Goal: Information Seeking & Learning: Find specific fact

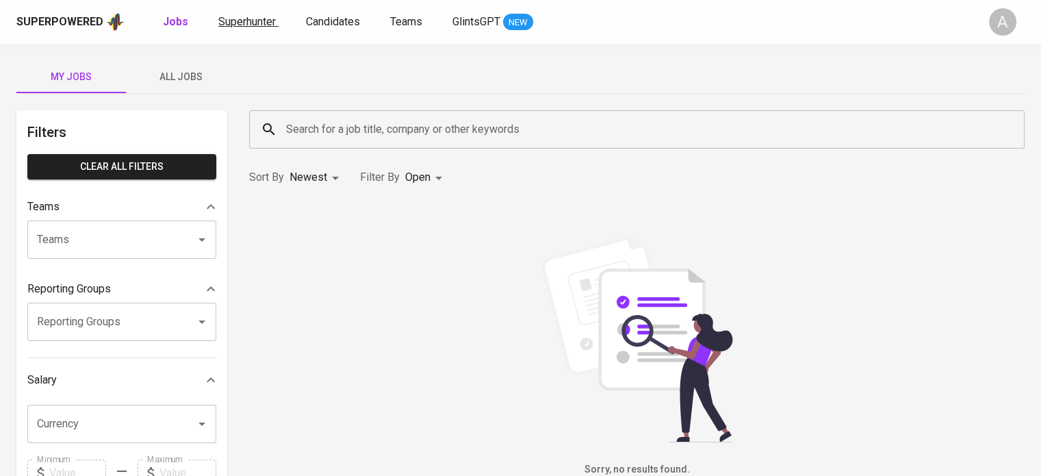
click at [263, 15] on span "Superhunter" at bounding box center [247, 21] width 58 height 13
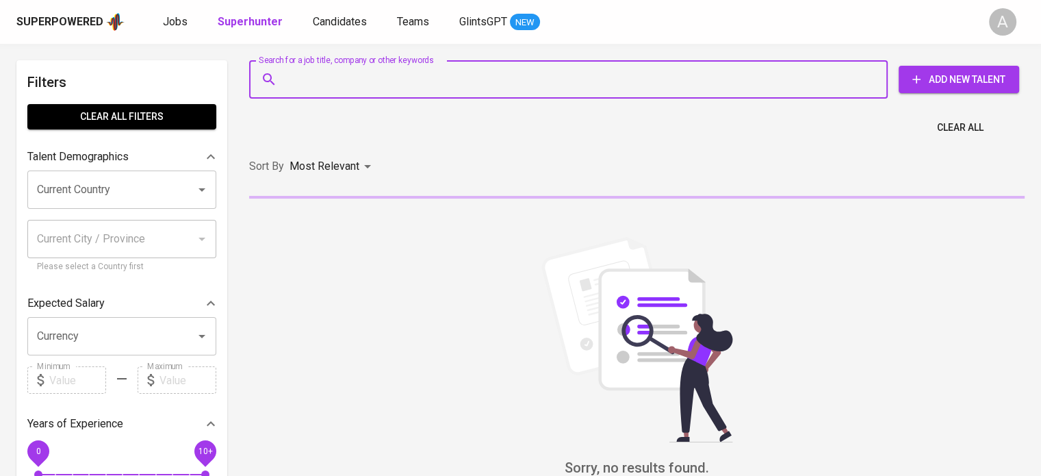
click at [357, 79] on input "Search for a job title, company or other keywords" at bounding box center [572, 79] width 579 height 26
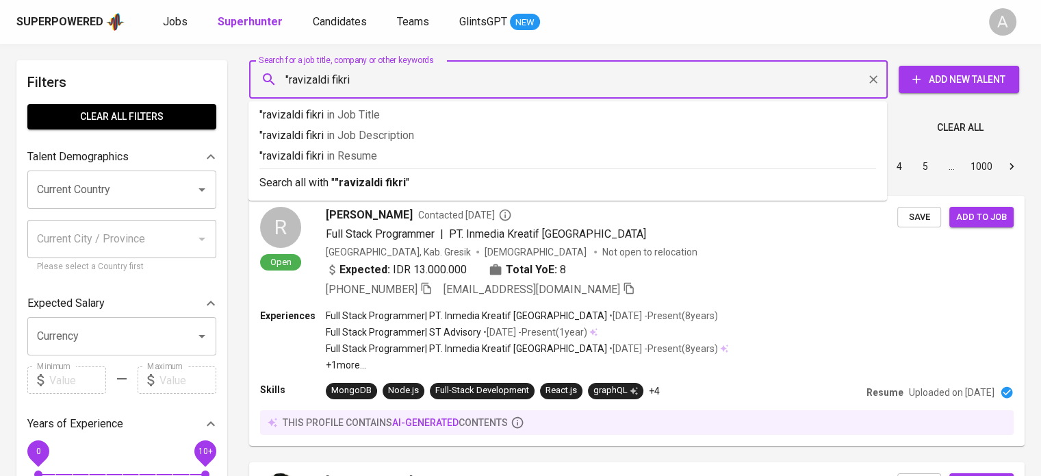
type input ""ravizaldi fikri""
click at [350, 177] on b ""ravizaldi fikri"" at bounding box center [372, 182] width 75 height 13
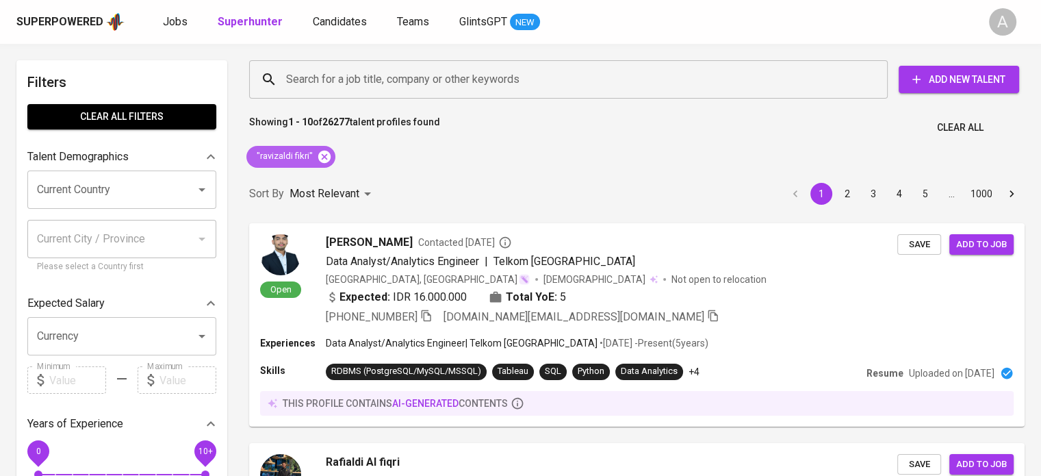
click at [327, 154] on icon at bounding box center [324, 156] width 12 height 12
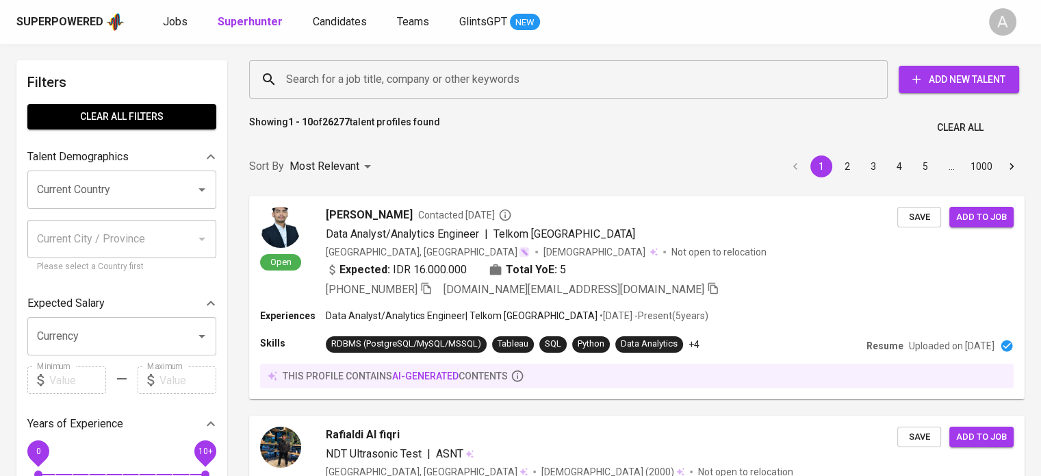
click at [320, 79] on input "Search for a job title, company or other keywords" at bounding box center [572, 79] width 579 height 26
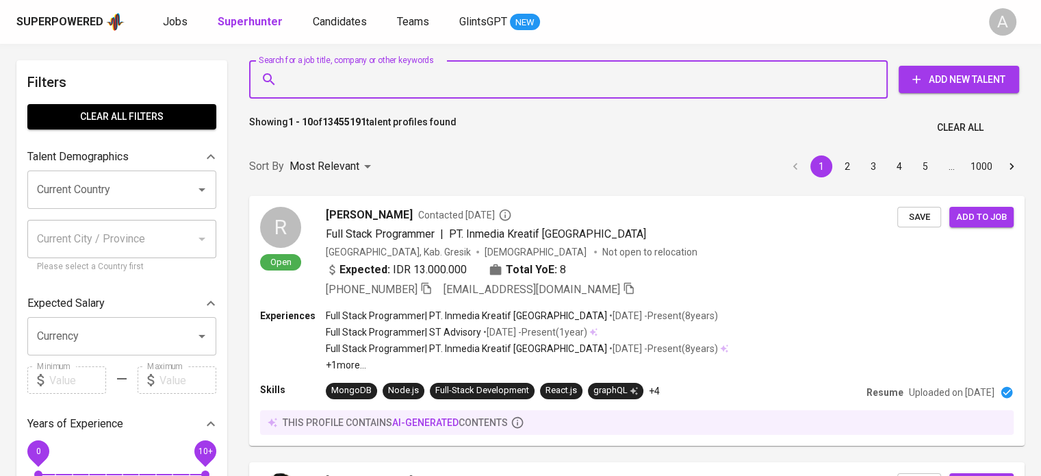
click at [320, 79] on input "Search for a job title, company or other keywords" at bounding box center [572, 79] width 579 height 26
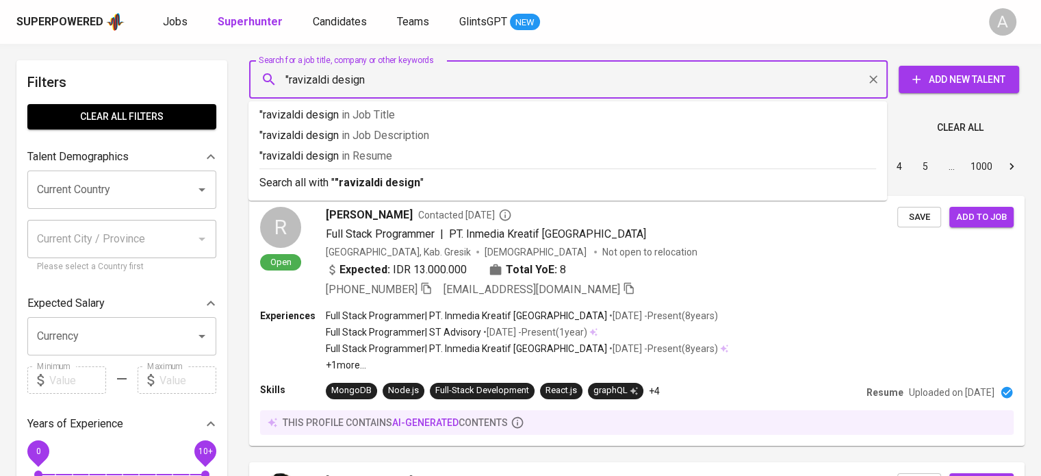
type input ""ravizaldi design""
click at [385, 184] on b ""ravizaldi design"" at bounding box center [379, 182] width 89 height 13
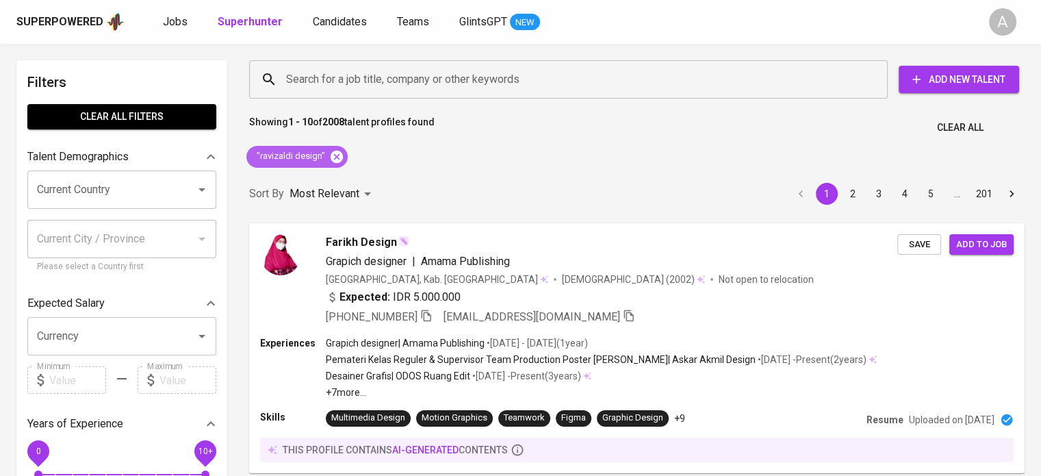
click at [333, 160] on icon at bounding box center [337, 156] width 12 height 12
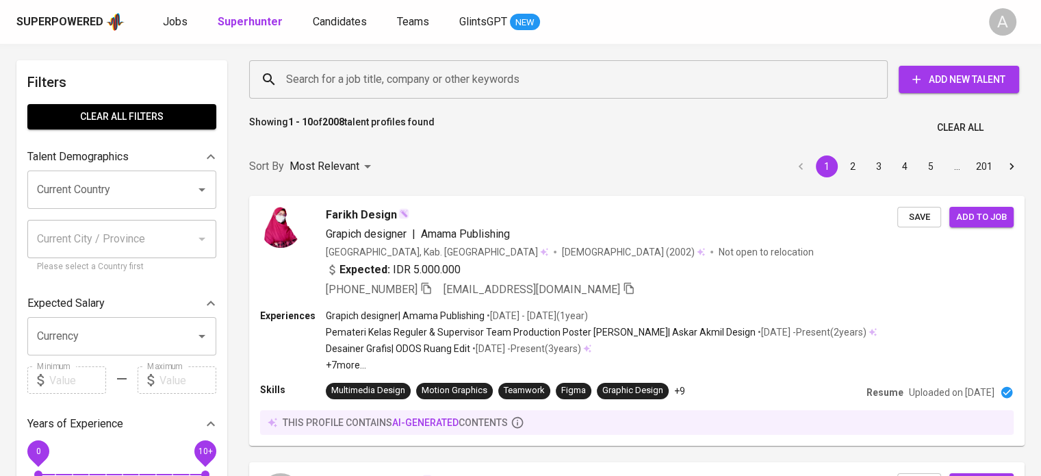
click at [337, 86] on input "Search for a job title, company or other keywords" at bounding box center [572, 79] width 579 height 26
click at [326, 78] on input "Search for a job title, company or other keywords" at bounding box center [572, 79] width 579 height 26
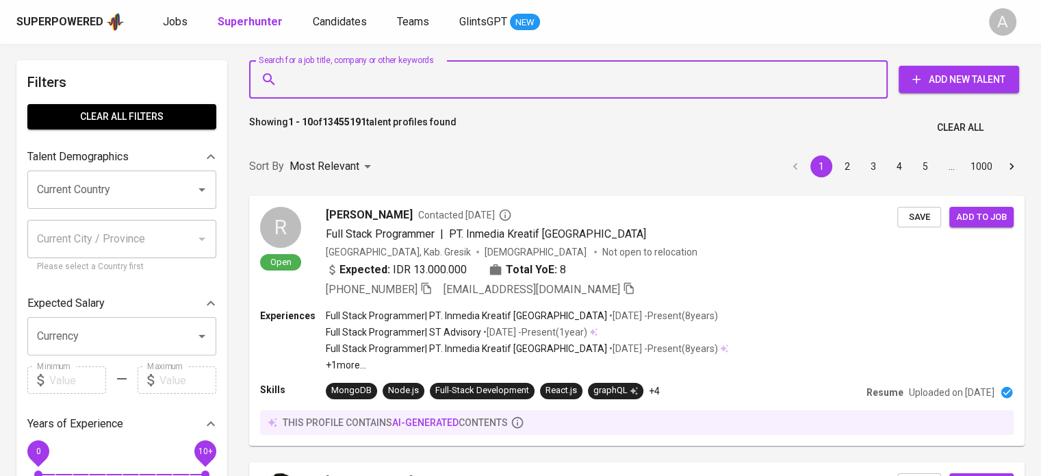
paste input "[EMAIL_ADDRESS][DOMAIN_NAME]"
type input "[EMAIL_ADDRESS][DOMAIN_NAME]"
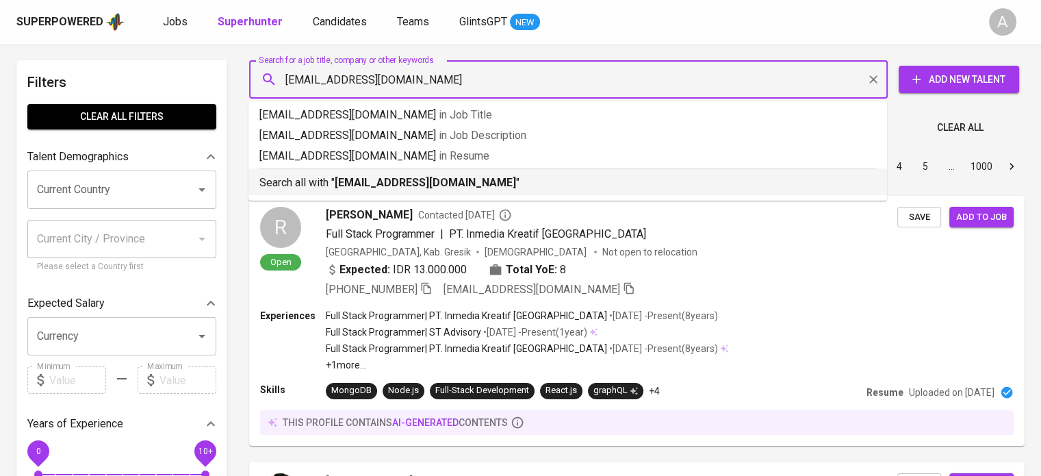
click at [343, 187] on b "[EMAIL_ADDRESS][DOMAIN_NAME]" at bounding box center [425, 182] width 181 height 13
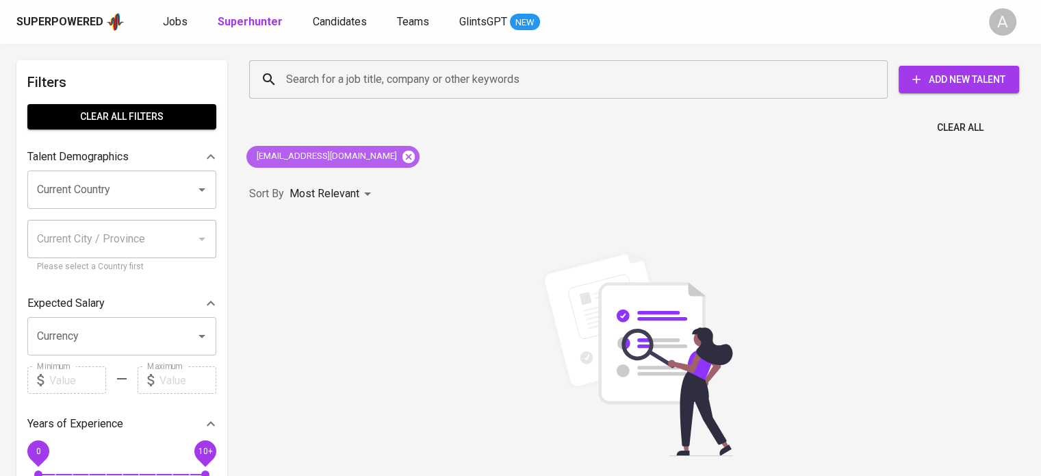
click at [403, 158] on icon at bounding box center [409, 156] width 12 height 12
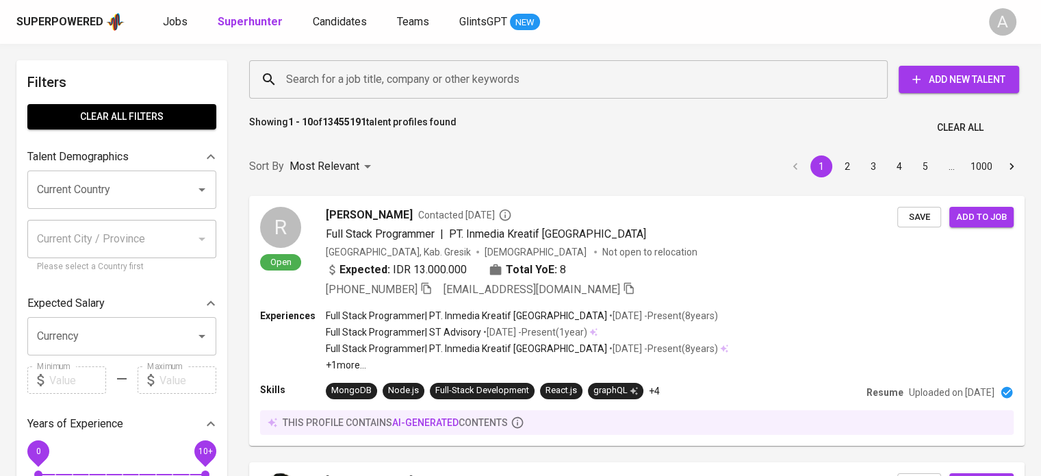
click at [318, 73] on input "Search for a job title, company or other keywords" at bounding box center [572, 79] width 579 height 26
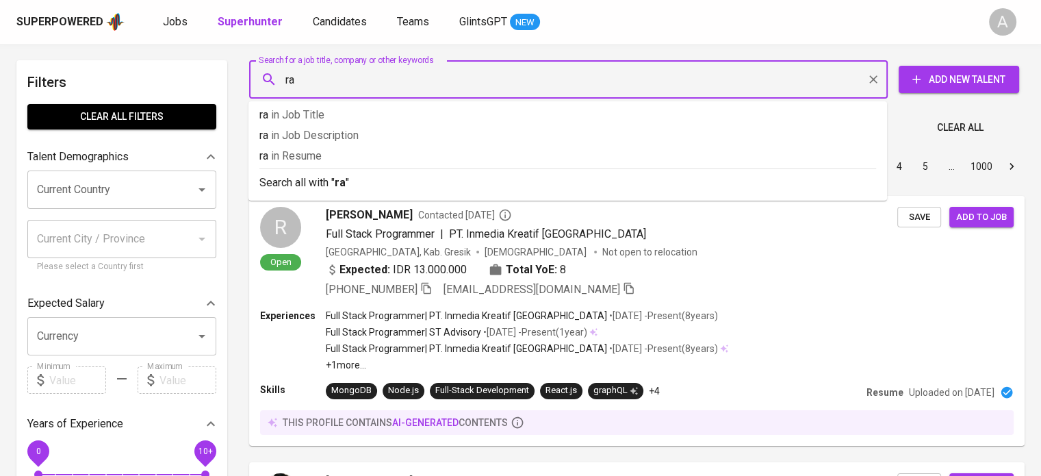
type input "r"
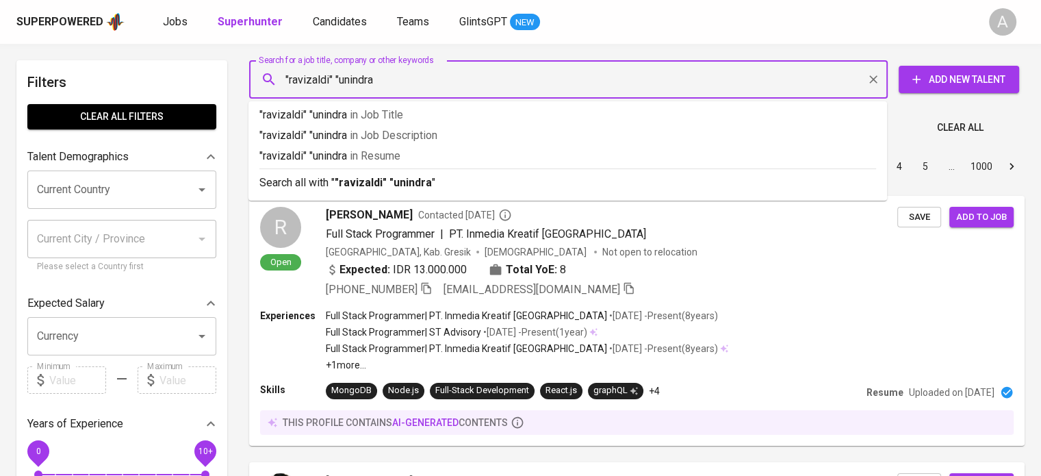
type input ""ravizaldi" "unindra""
click at [340, 186] on b ""ravizaldi" "unindra"" at bounding box center [385, 182] width 101 height 13
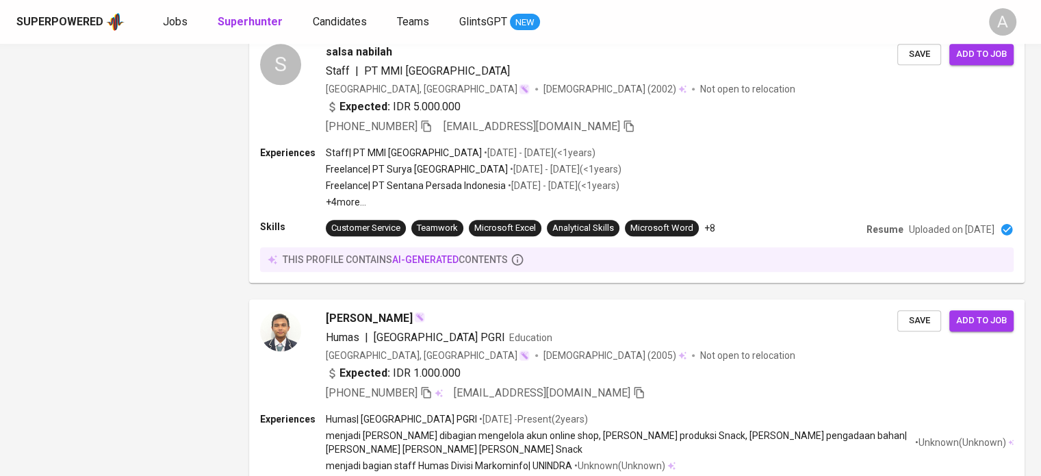
scroll to position [1790, 0]
